Goal: Task Accomplishment & Management: Manage account settings

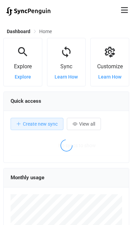
scroll to position [132, 126]
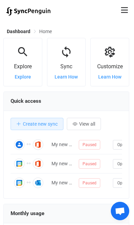
click at [128, 10] on icon at bounding box center [124, 10] width 7 height 6
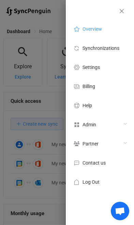
click at [80, 124] on icon at bounding box center [77, 125] width 8 height 6
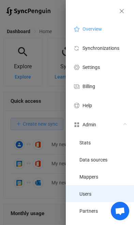
click at [81, 193] on span "Users" at bounding box center [86, 193] width 12 height 5
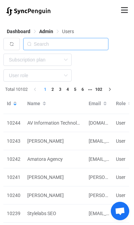
click at [40, 45] on input "text" at bounding box center [65, 44] width 85 height 12
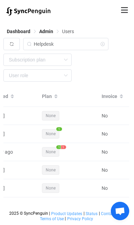
scroll to position [0, 0]
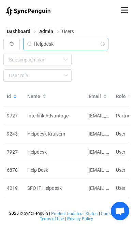
click at [43, 42] on input "Helpdesk" at bounding box center [65, 44] width 85 height 12
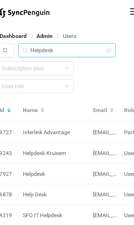
click at [38, 42] on input "Helpdesk" at bounding box center [65, 44] width 85 height 12
paste input "[EMAIL_ADDRESS][DOMAIN_NAME]"
type input "[EMAIL_ADDRESS][DOMAIN_NAME]"
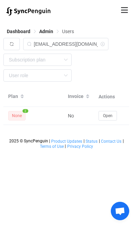
click at [114, 116] on button "Open" at bounding box center [108, 116] width 18 height 10
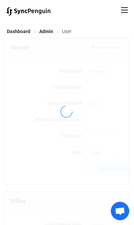
type input "[EMAIL_ADDRESS][DOMAIN_NAME]"
type input "[PERSON_NAME]"
type input "145"
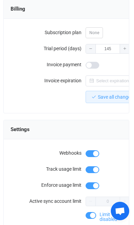
click at [93, 66] on span at bounding box center [93, 65] width 14 height 7
click at [119, 98] on span "Save all changes" at bounding box center [115, 96] width 35 height 5
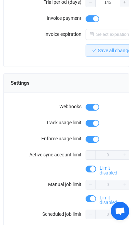
click at [93, 167] on span at bounding box center [91, 169] width 11 height 7
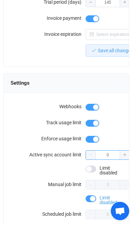
click at [112, 152] on input "0" at bounding box center [108, 155] width 44 height 10
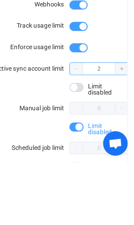
type input "2"
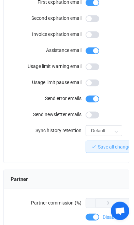
click at [117, 147] on span "Save all changes" at bounding box center [115, 146] width 35 height 5
